Goal: Information Seeking & Learning: Check status

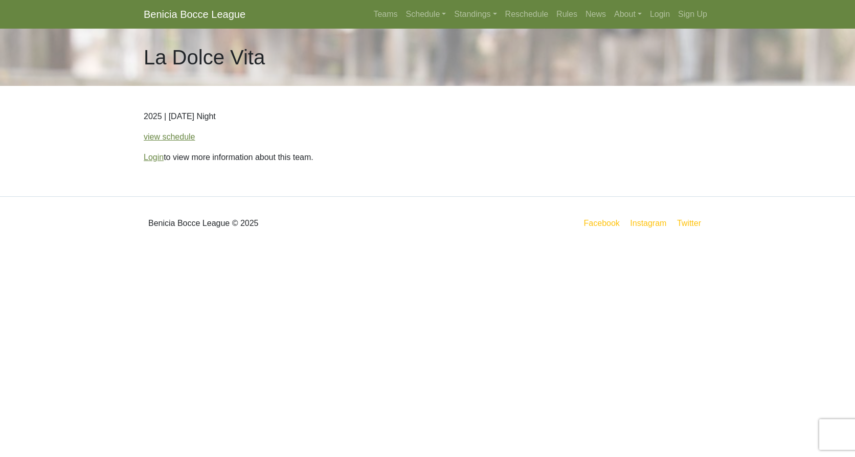
click at [162, 121] on p "2025 | Thursday Night" at bounding box center [428, 116] width 568 height 12
click at [164, 136] on link "view schedule" at bounding box center [170, 136] width 52 height 9
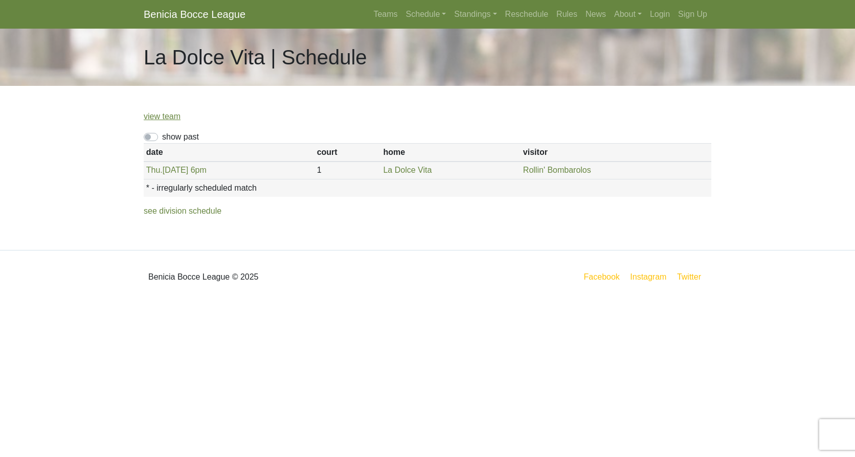
drag, startPoint x: 280, startPoint y: 215, endPoint x: 274, endPoint y: 215, distance: 5.6
click at [280, 215] on li "see division schedule" at bounding box center [428, 211] width 568 height 12
click at [414, 15] on link "Schedule" at bounding box center [426, 14] width 49 height 20
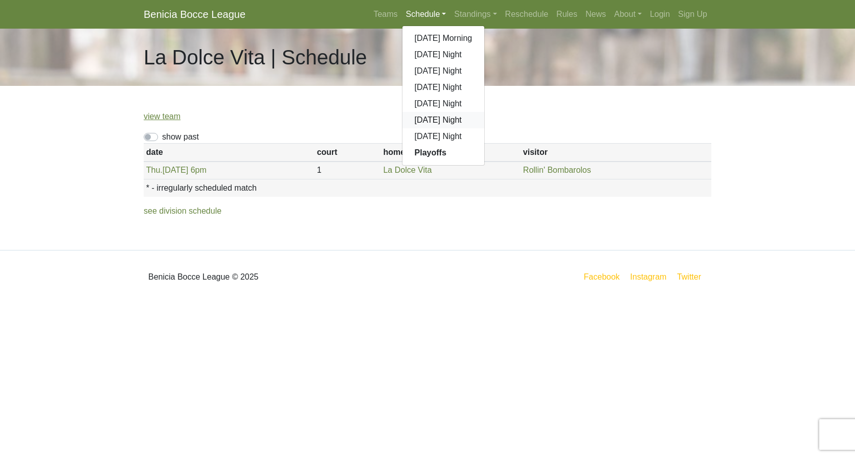
click at [433, 123] on link "[DATE] Night" at bounding box center [443, 120] width 82 height 16
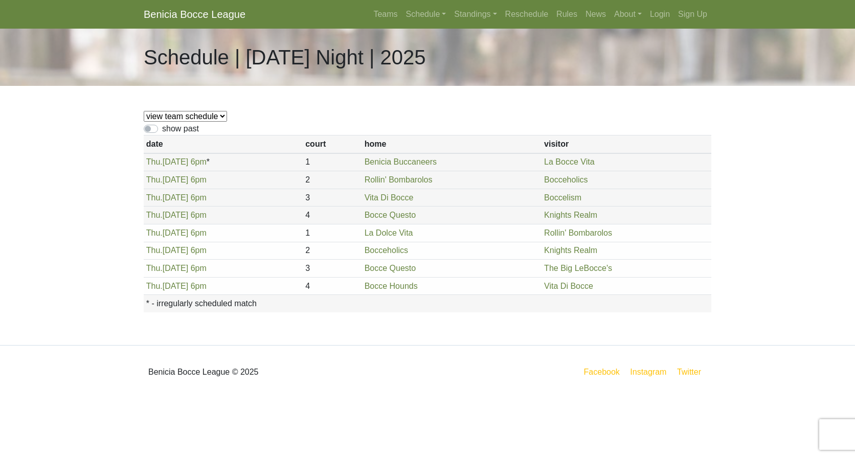
click at [162, 129] on label "show past" at bounding box center [180, 129] width 37 height 12
click at [162, 129] on input "show past" at bounding box center [165, 126] width 7 height 7
checkbox input "true"
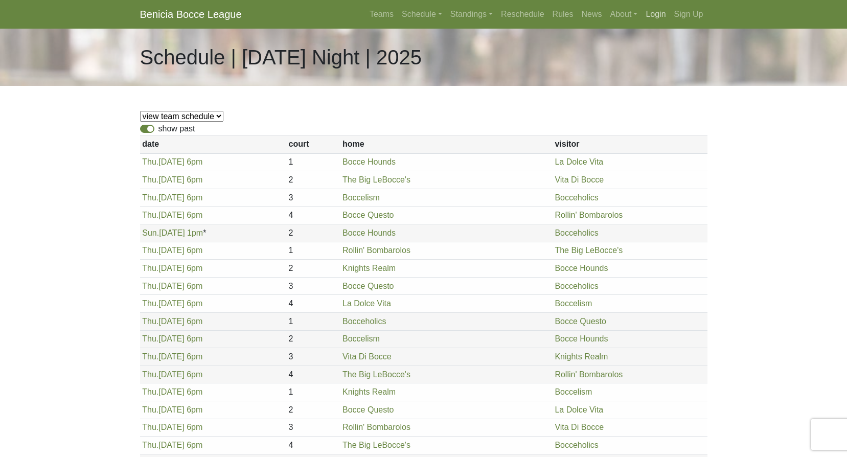
click at [657, 12] on link "Login" at bounding box center [656, 14] width 28 height 20
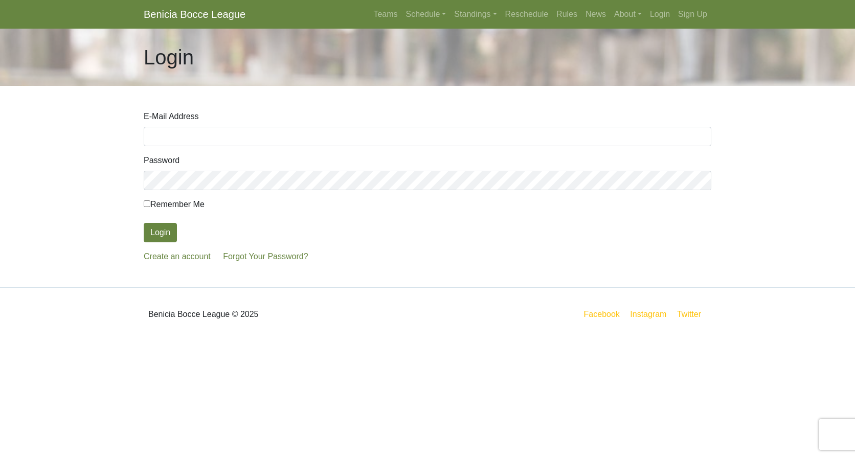
click at [229, 139] on input "E-Mail Address" at bounding box center [428, 136] width 568 height 19
type input "beniciabayarea@comcast.net"
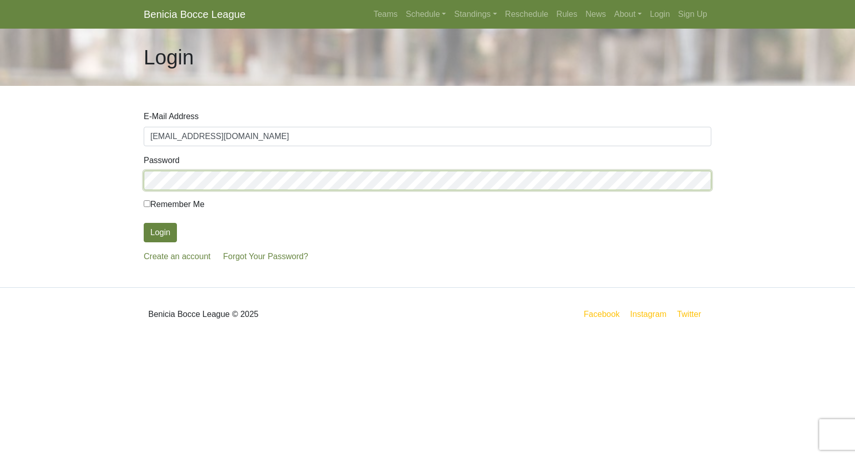
click at [144, 223] on button "Login" at bounding box center [160, 232] width 33 height 19
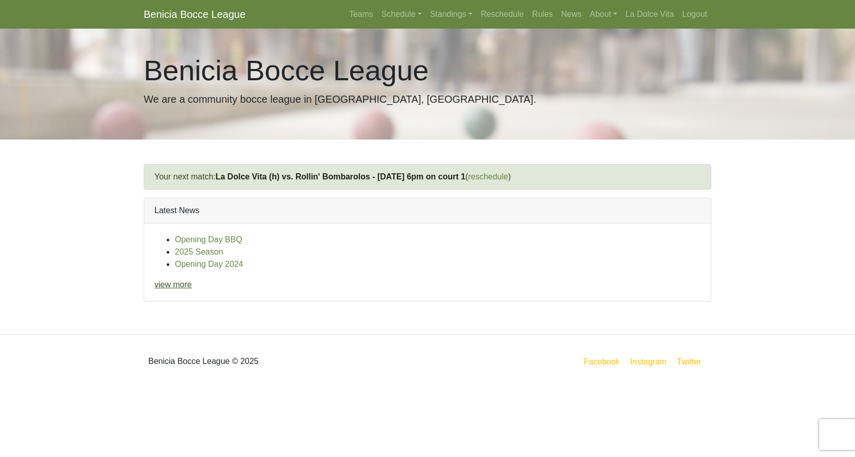
click at [173, 287] on link "view more" at bounding box center [172, 284] width 37 height 9
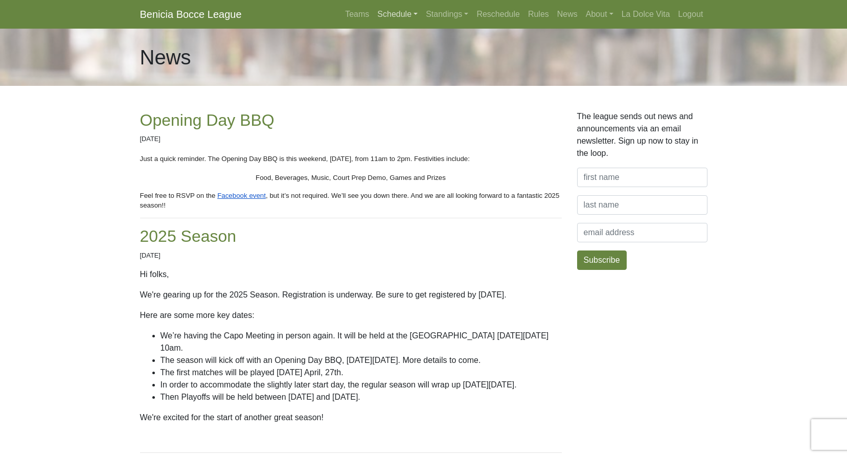
click at [395, 15] on link "Schedule" at bounding box center [397, 14] width 49 height 20
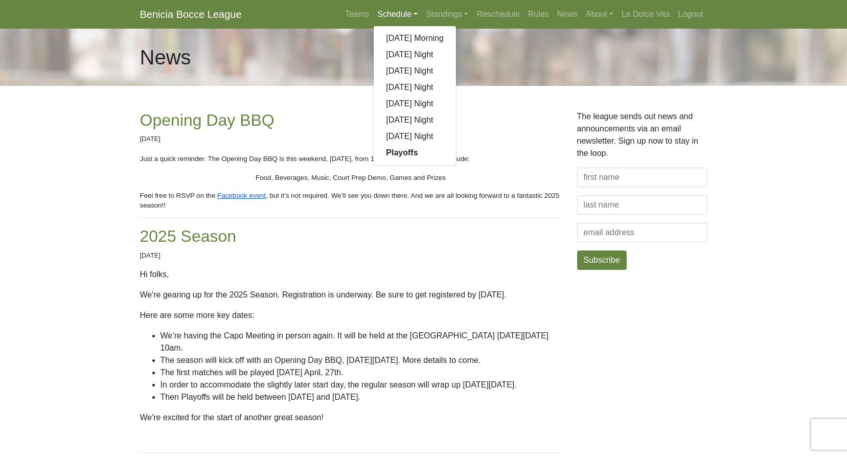
click at [415, 232] on h2 "2025 Season" at bounding box center [351, 236] width 422 height 19
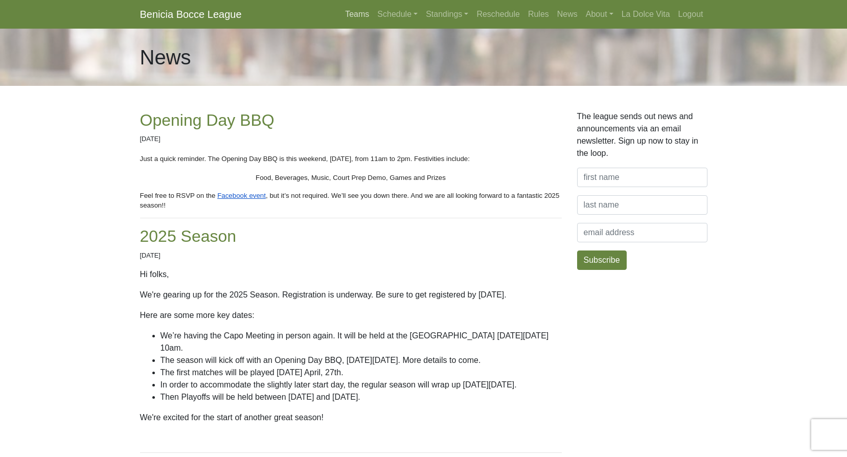
click at [352, 15] on link "Teams" at bounding box center [357, 14] width 32 height 20
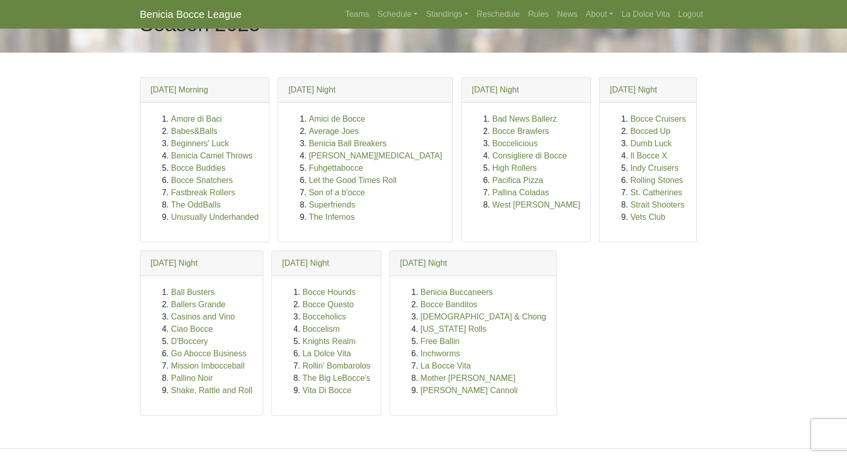
scroll to position [51, 0]
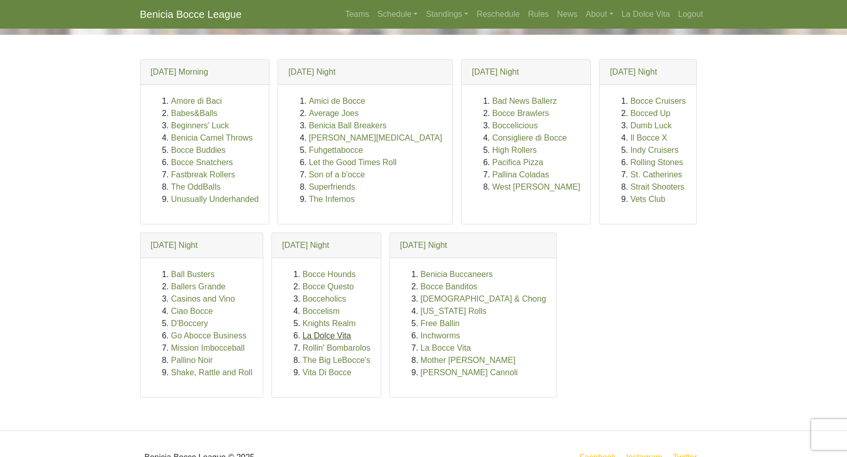
click at [325, 339] on link "La Dolce Vita" at bounding box center [327, 335] width 49 height 9
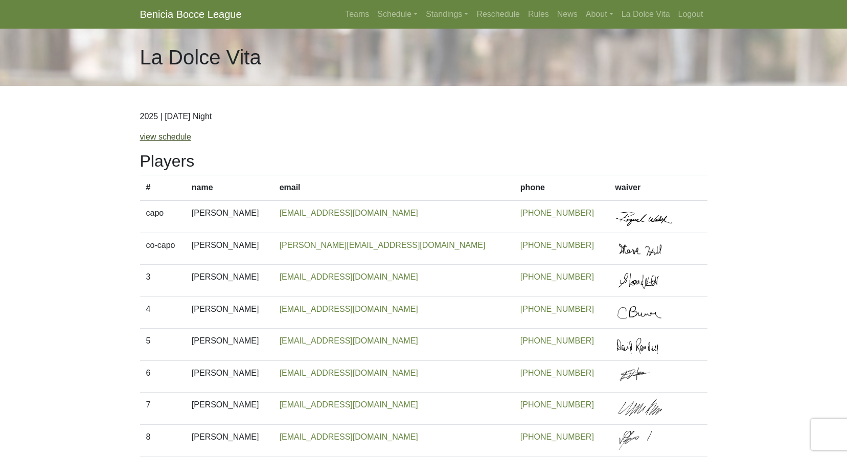
click at [174, 139] on link "view schedule" at bounding box center [166, 136] width 52 height 9
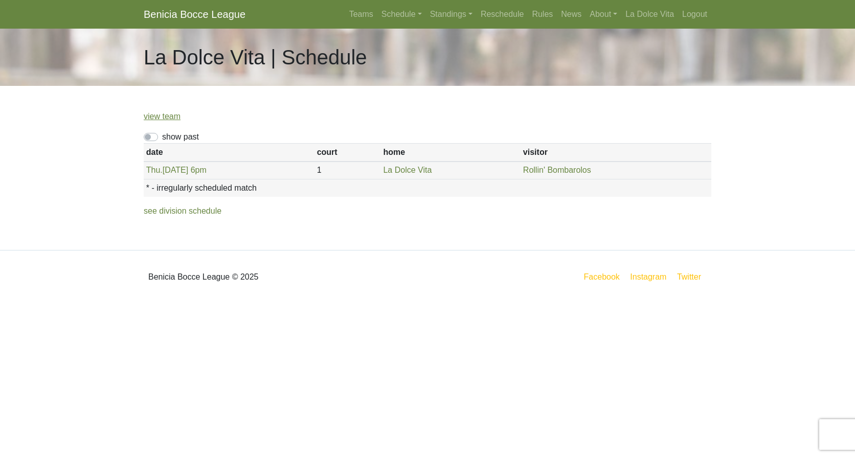
click at [162, 140] on label "show past" at bounding box center [180, 137] width 37 height 12
click at [162, 138] on input "show past" at bounding box center [165, 134] width 7 height 7
checkbox input "true"
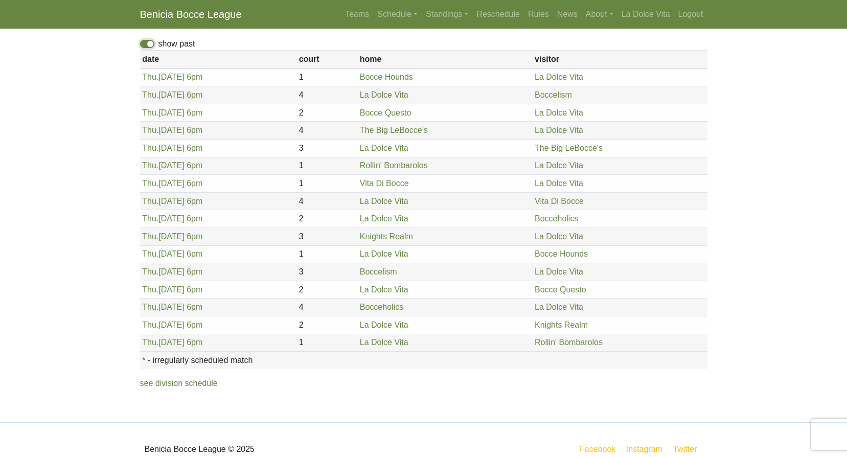
scroll to position [112, 0]
